Goal: Information Seeking & Learning: Learn about a topic

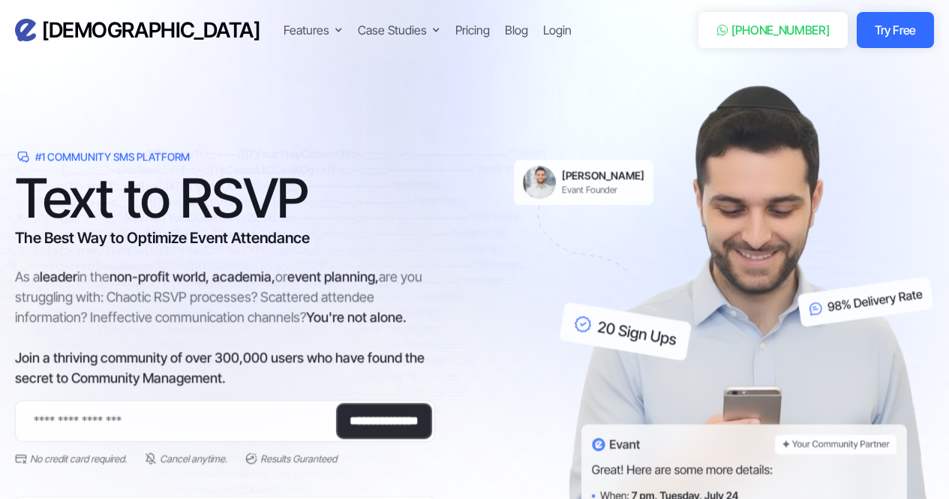
scroll to position [11, 0]
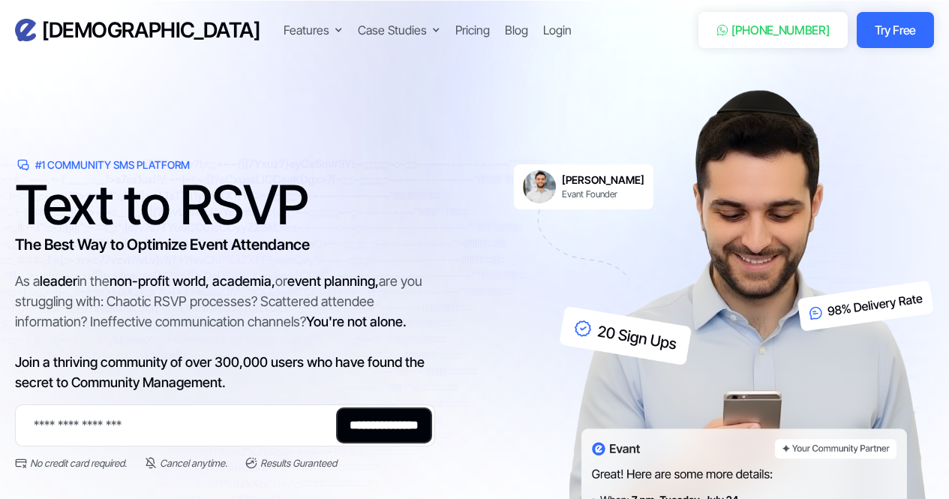
click at [455, 28] on div "Pricing" at bounding box center [472, 30] width 34 height 18
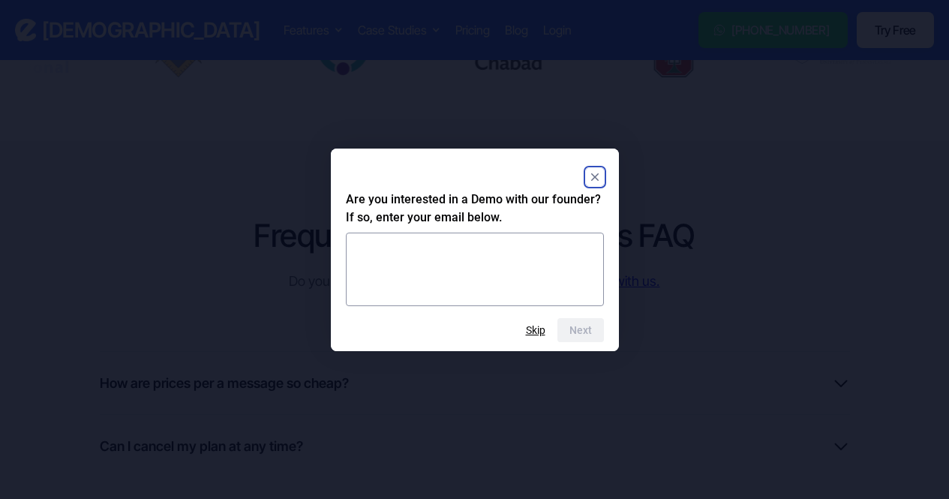
scroll to position [985, 0]
click at [595, 167] on div at bounding box center [475, 176] width 258 height 27
click at [598, 175] on rect "Close" at bounding box center [595, 177] width 18 height 18
